Goal: Task Accomplishment & Management: Manage account settings

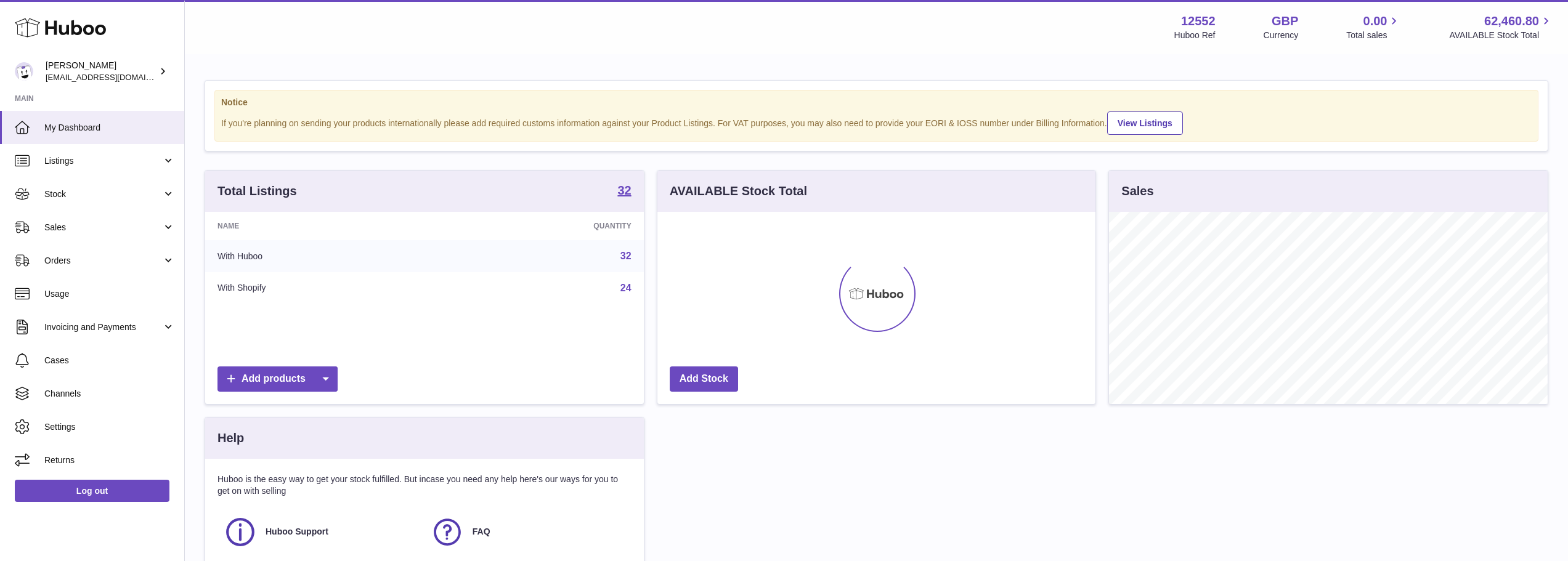
scroll to position [192, 438]
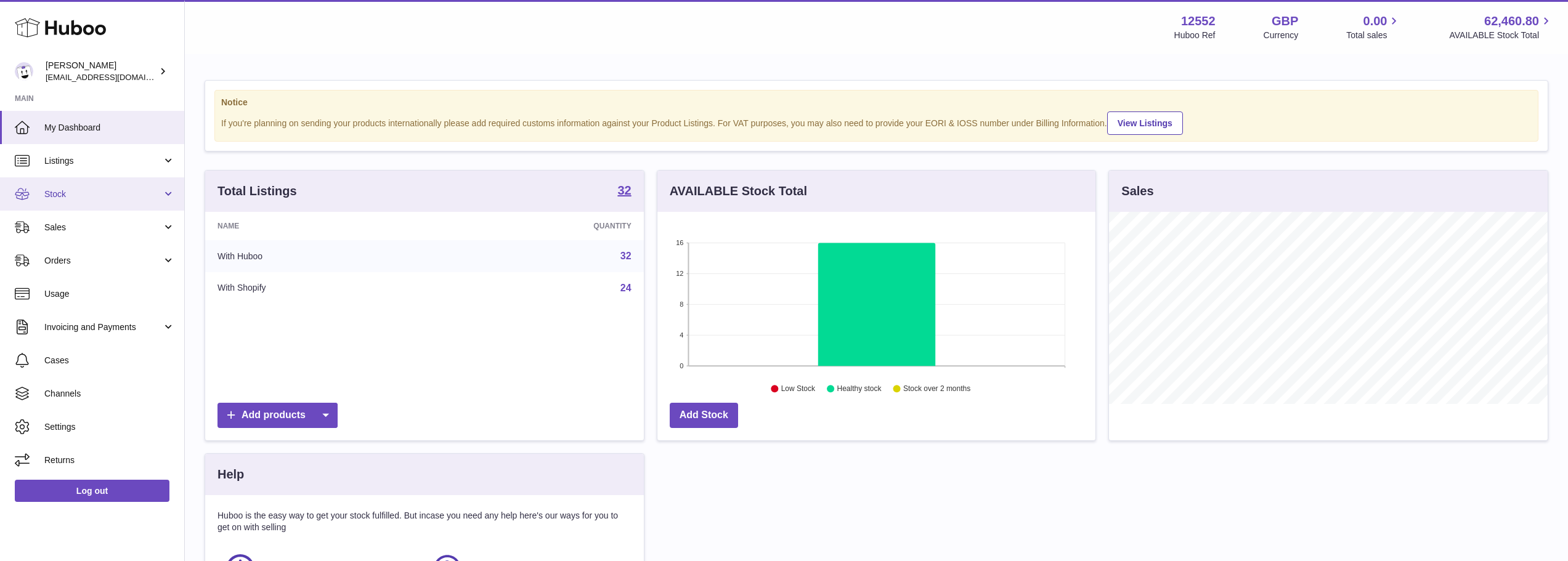
click at [87, 194] on span "Stock" at bounding box center [103, 194] width 117 height 12
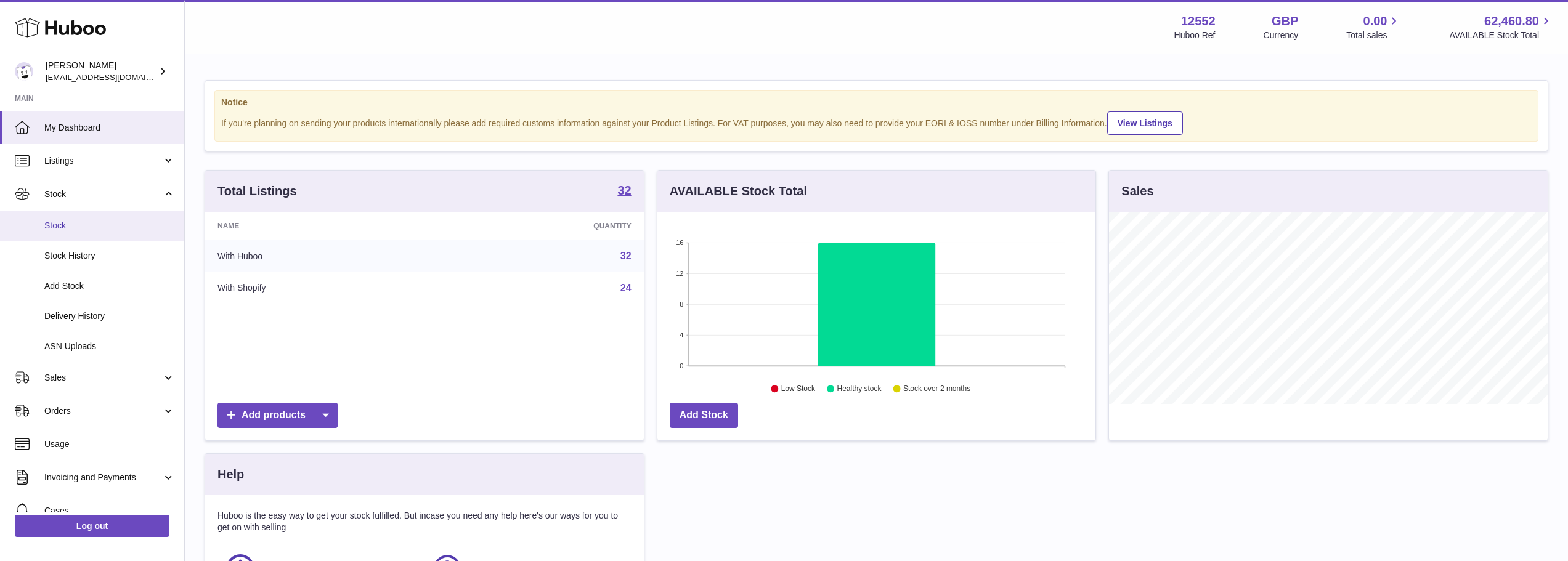
click at [89, 232] on link "Stock" at bounding box center [91, 226] width 184 height 30
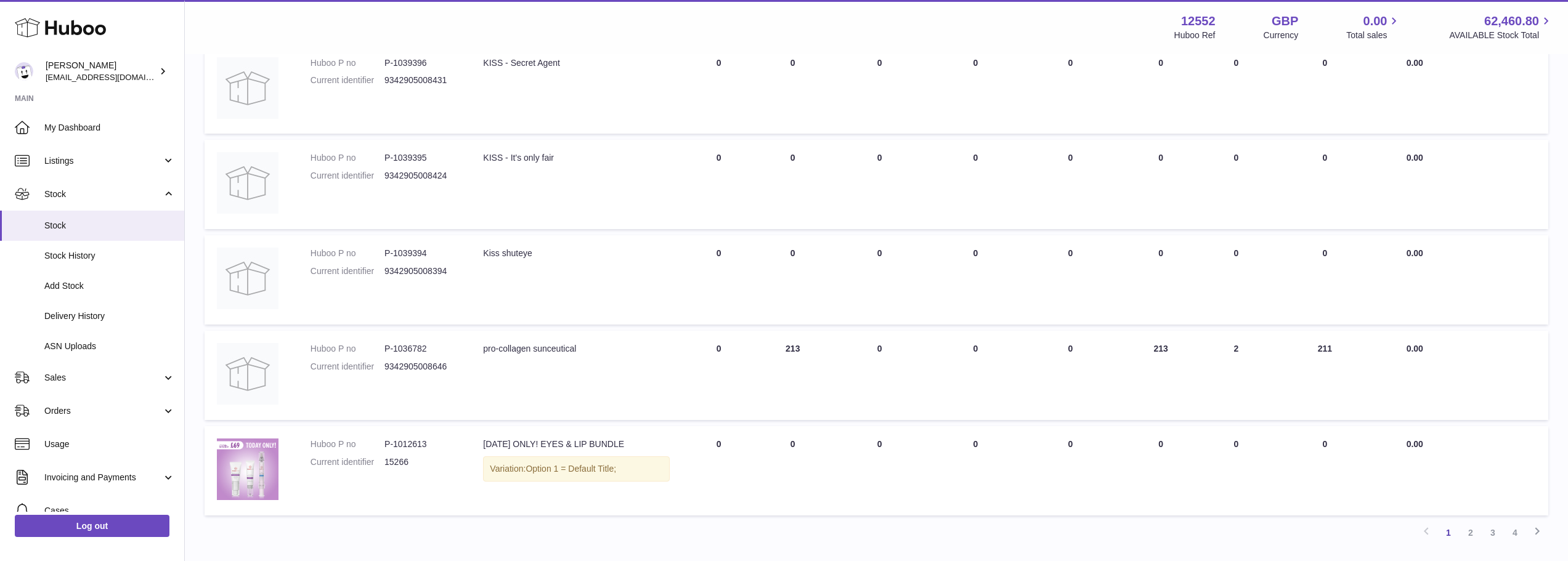
scroll to position [739, 0]
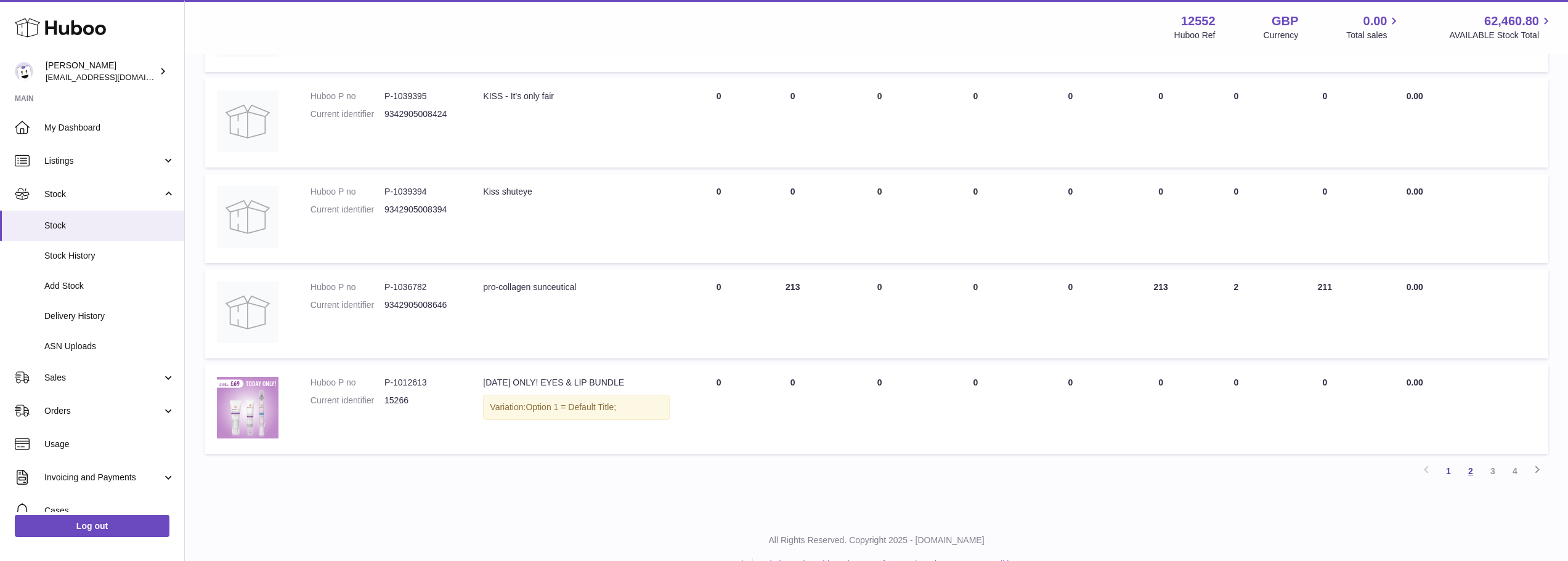
click at [1473, 474] on link "2" at bounding box center [1470, 471] width 22 height 22
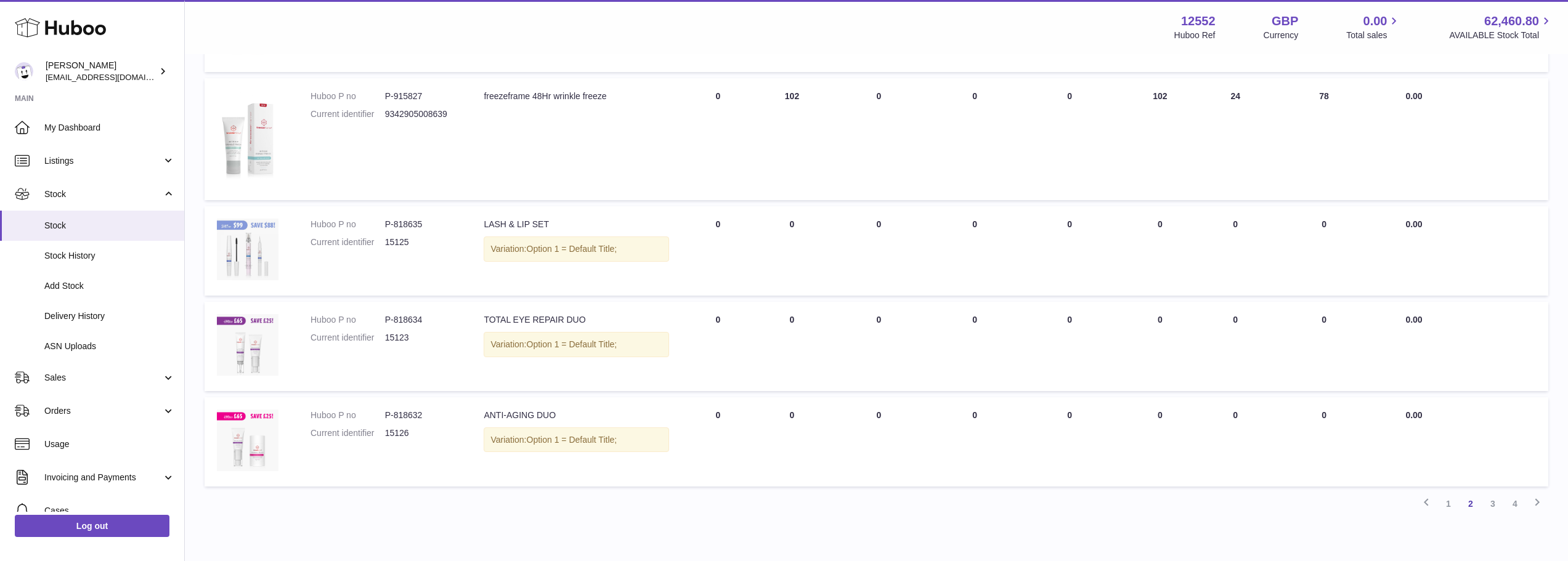
scroll to position [799, 0]
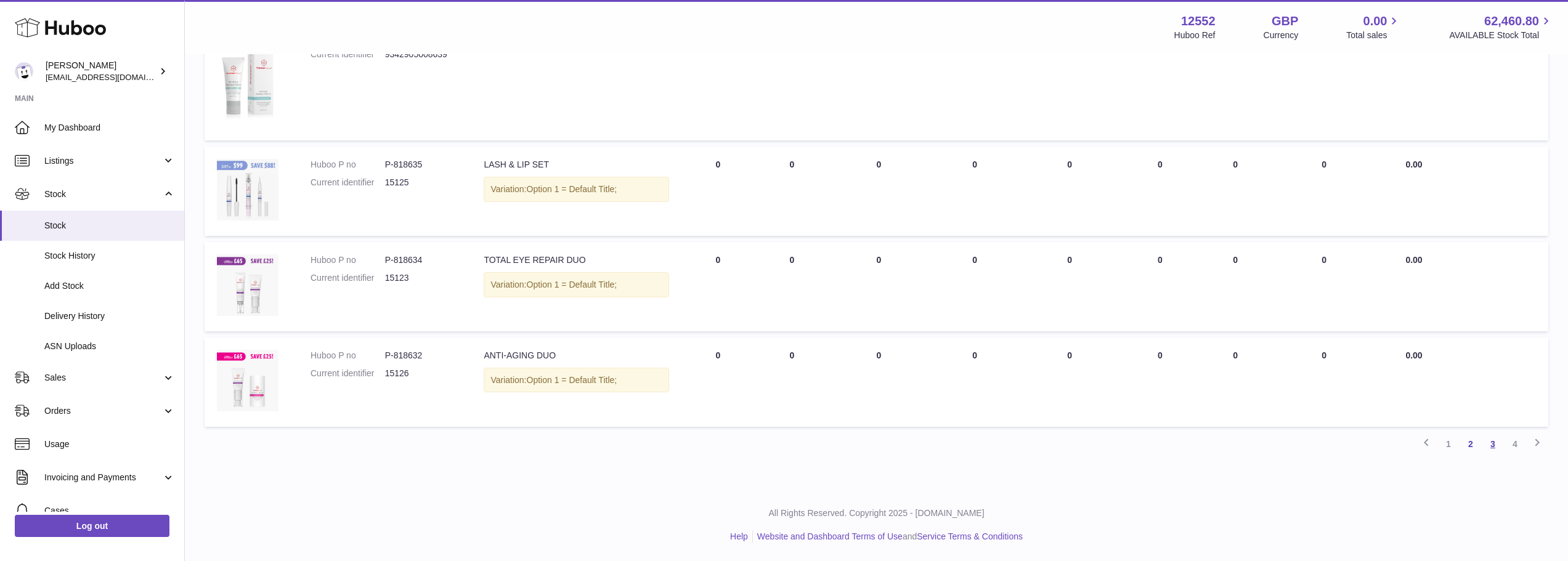
click at [1492, 443] on link "3" at bounding box center [1492, 445] width 22 height 22
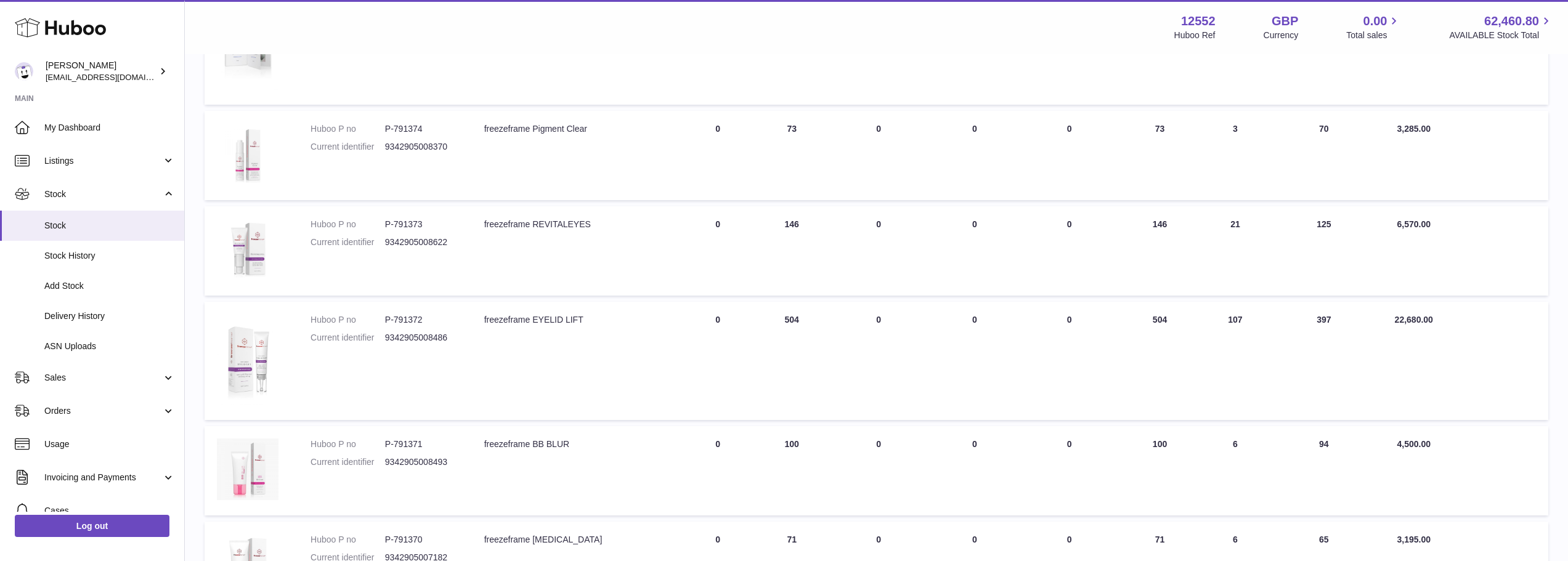
scroll to position [164, 0]
